Goal: Task Accomplishment & Management: Use online tool/utility

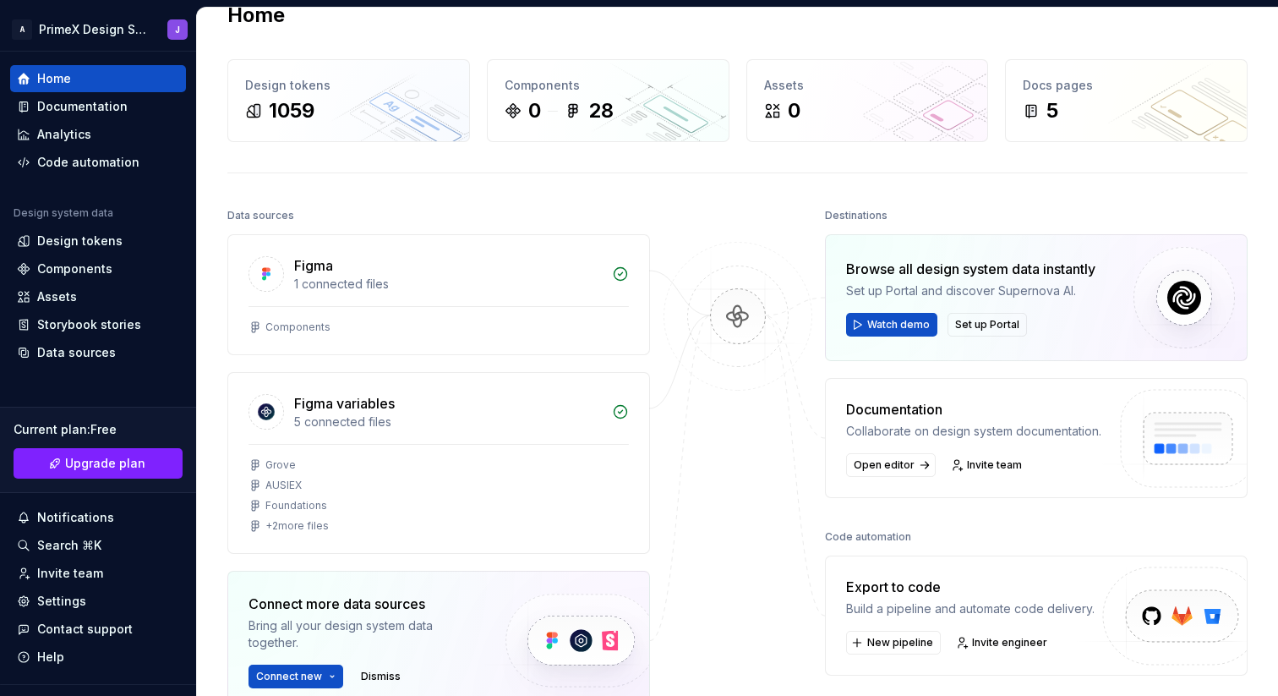
scroll to position [46, 0]
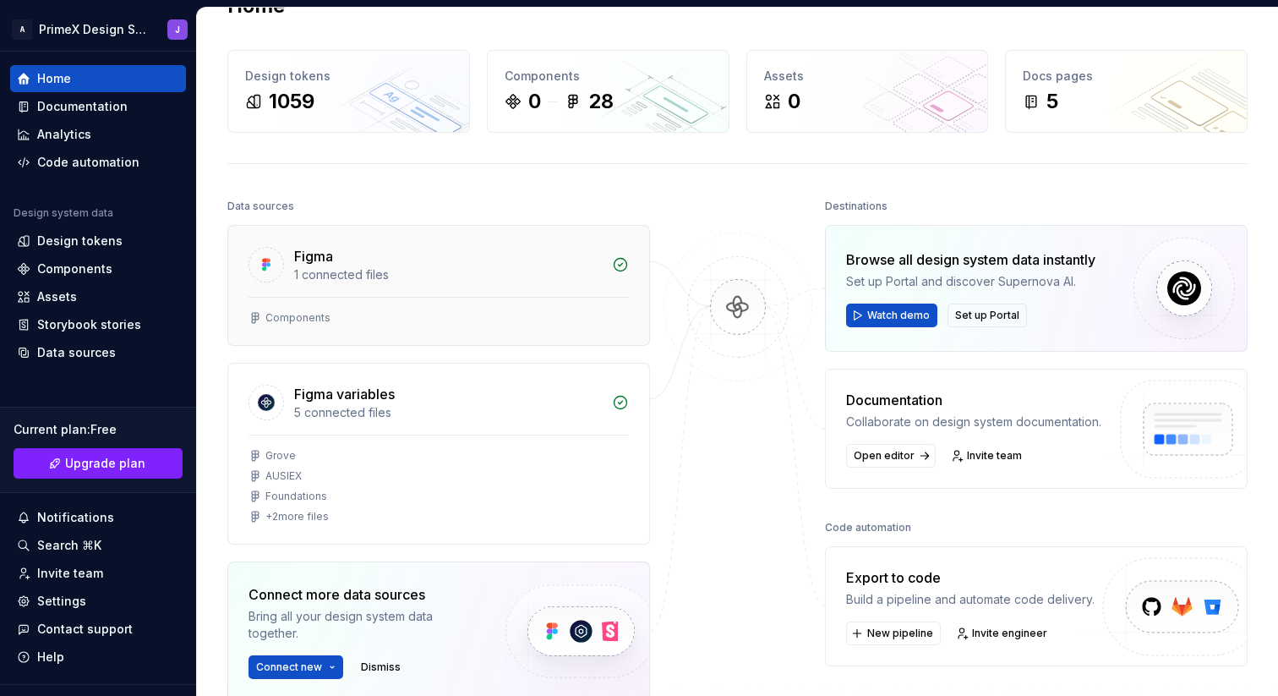
click at [463, 257] on div "Figma" at bounding box center [448, 256] width 308 height 20
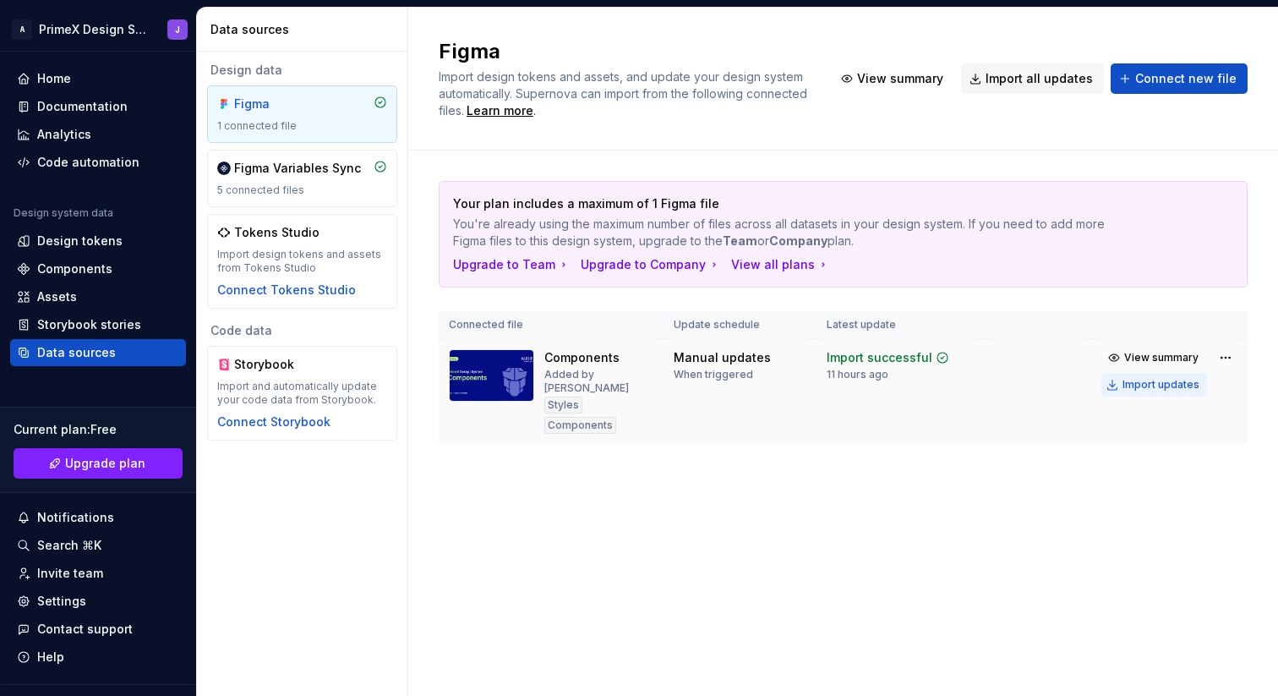
click at [1179, 385] on div "Import updates" at bounding box center [1161, 385] width 77 height 14
